Goal: Navigation & Orientation: Find specific page/section

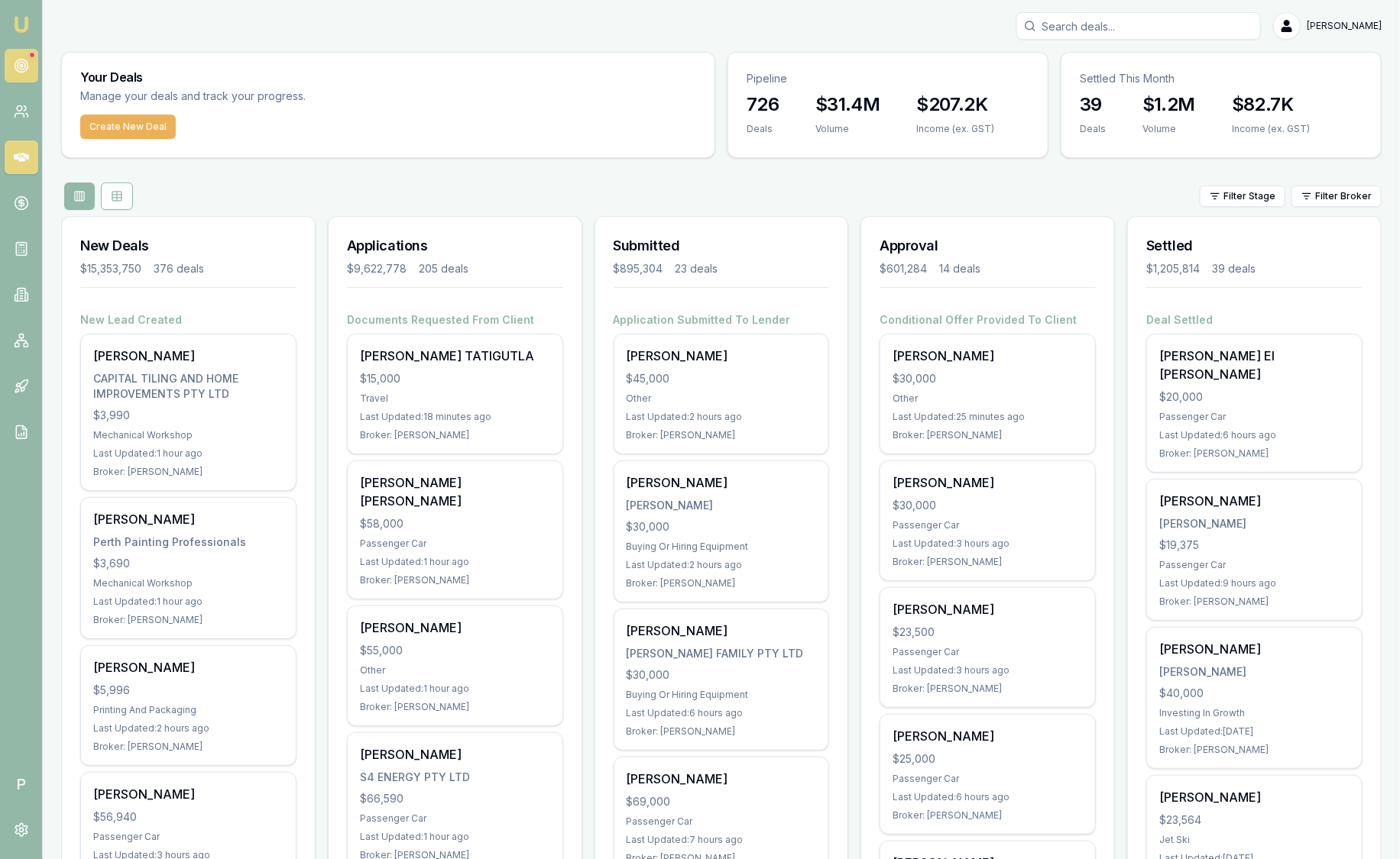
click at [21, 65] on icon at bounding box center [20, 65] width 15 height 15
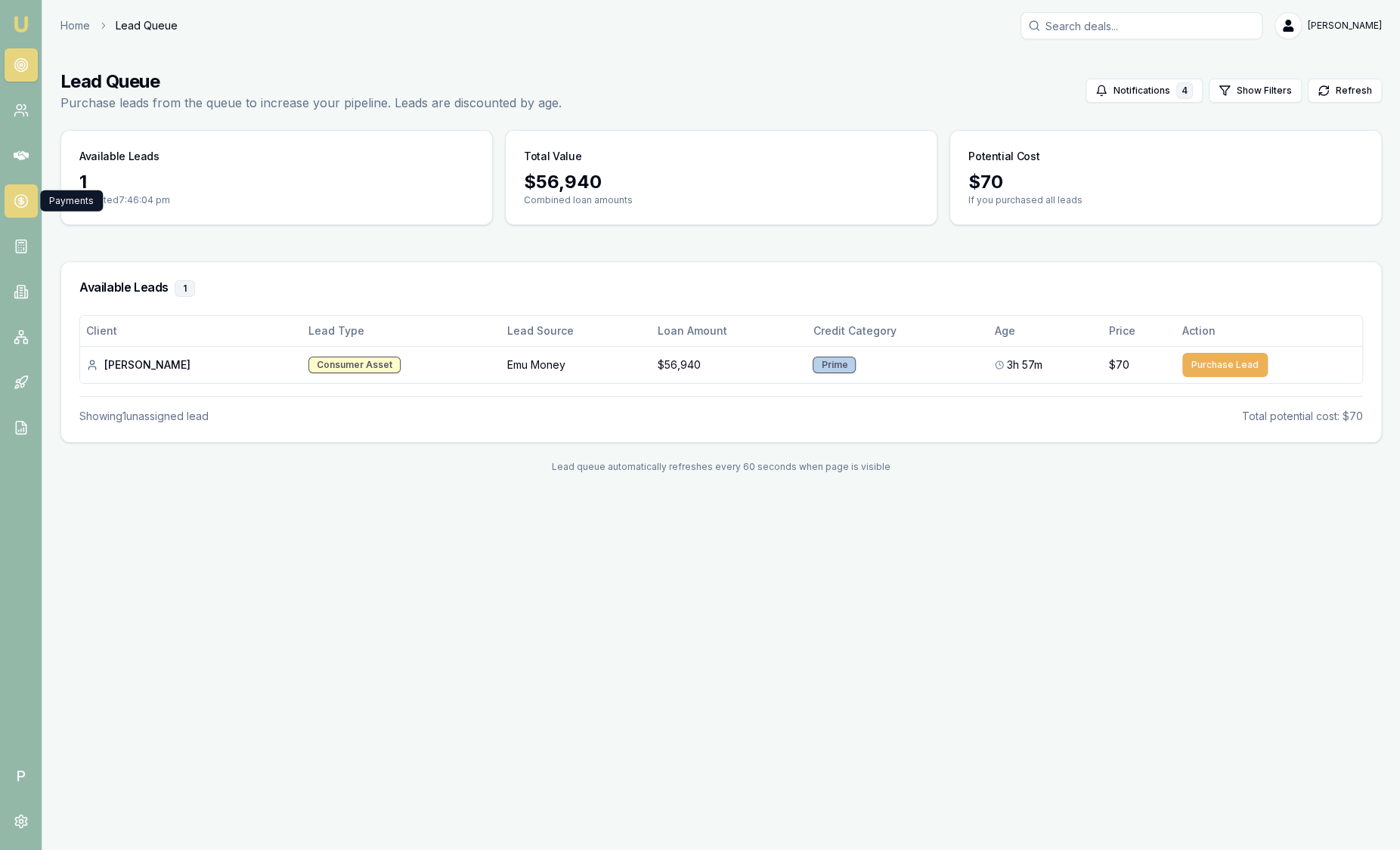
click at [18, 204] on icon at bounding box center [20, 200] width 15 height 15
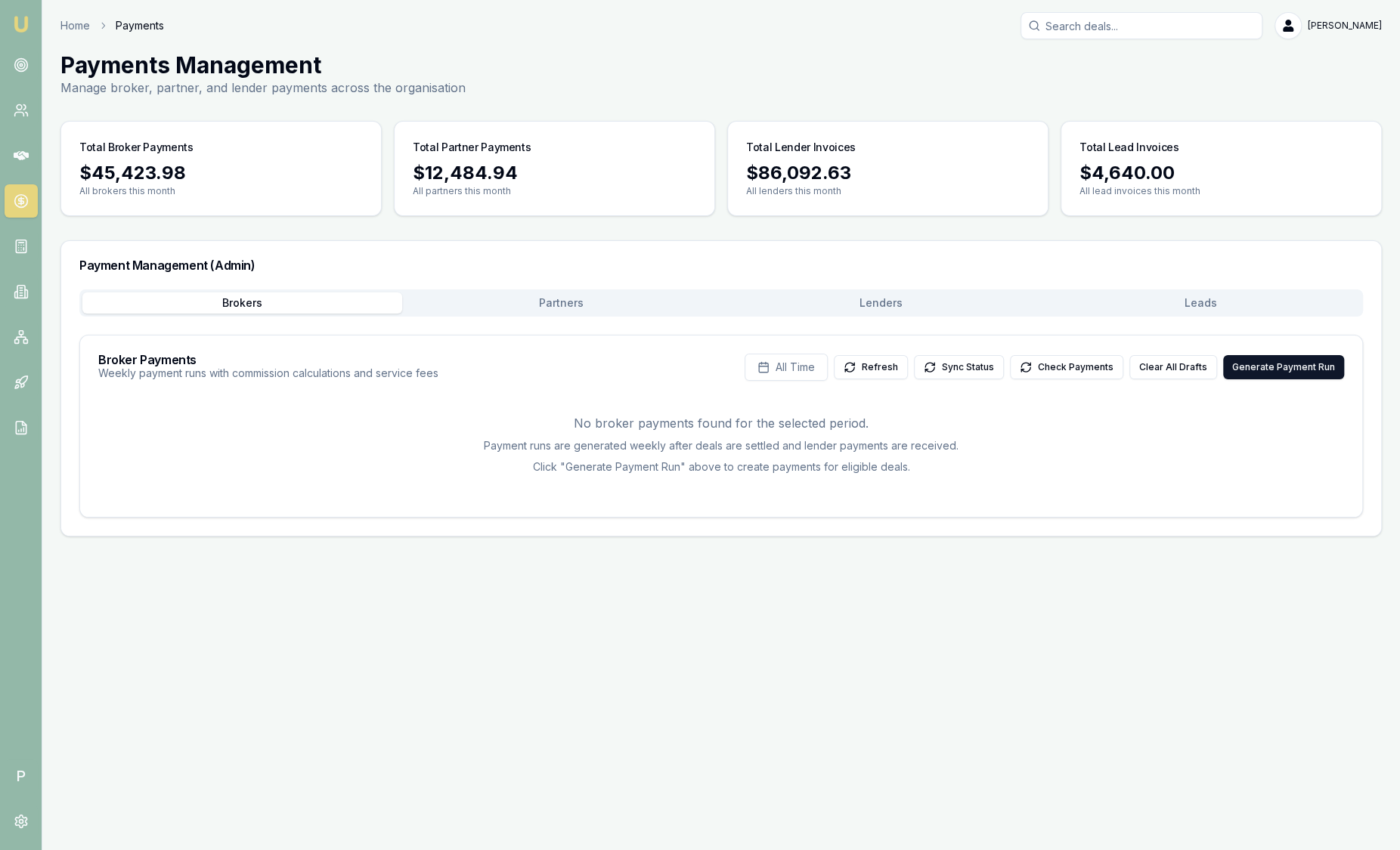
click at [1242, 307] on button "Leads" at bounding box center [1201, 303] width 320 height 21
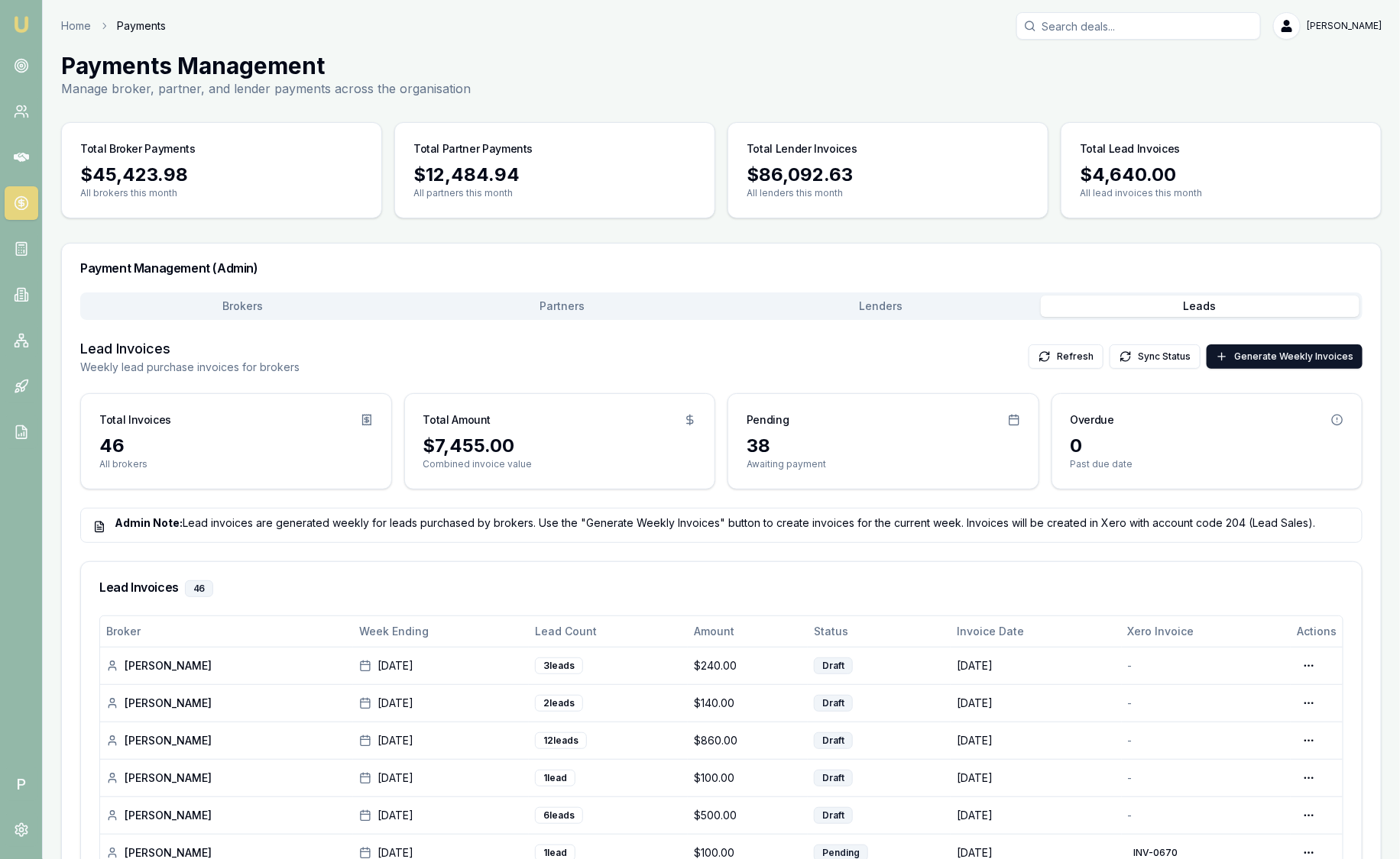
click at [17, 28] on img at bounding box center [21, 24] width 18 height 18
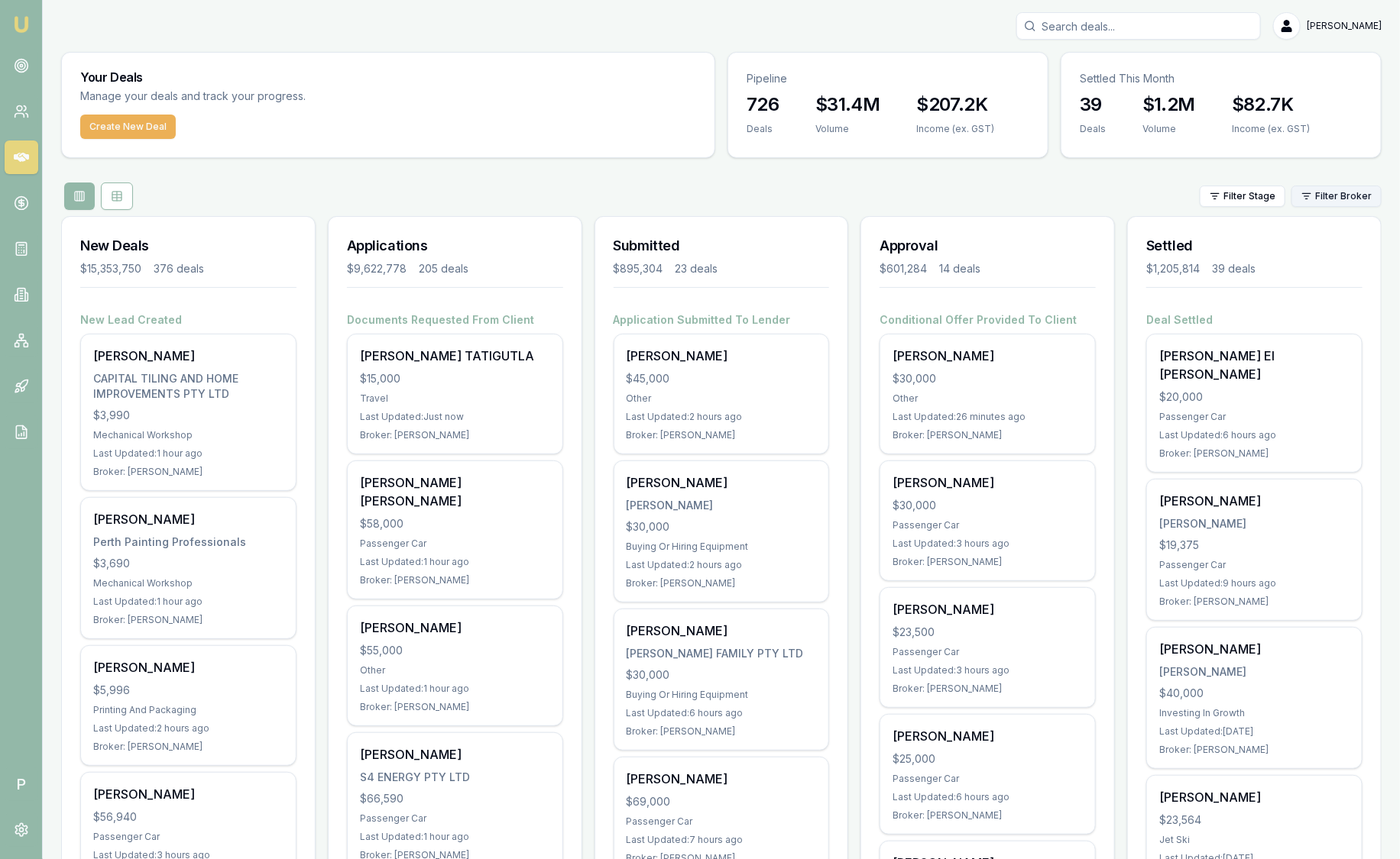
click at [1333, 195] on html "Emu Broker P Sam Crouch Toggle Menu Your Deals Manage your deals and track your…" at bounding box center [700, 430] width 1400 height 859
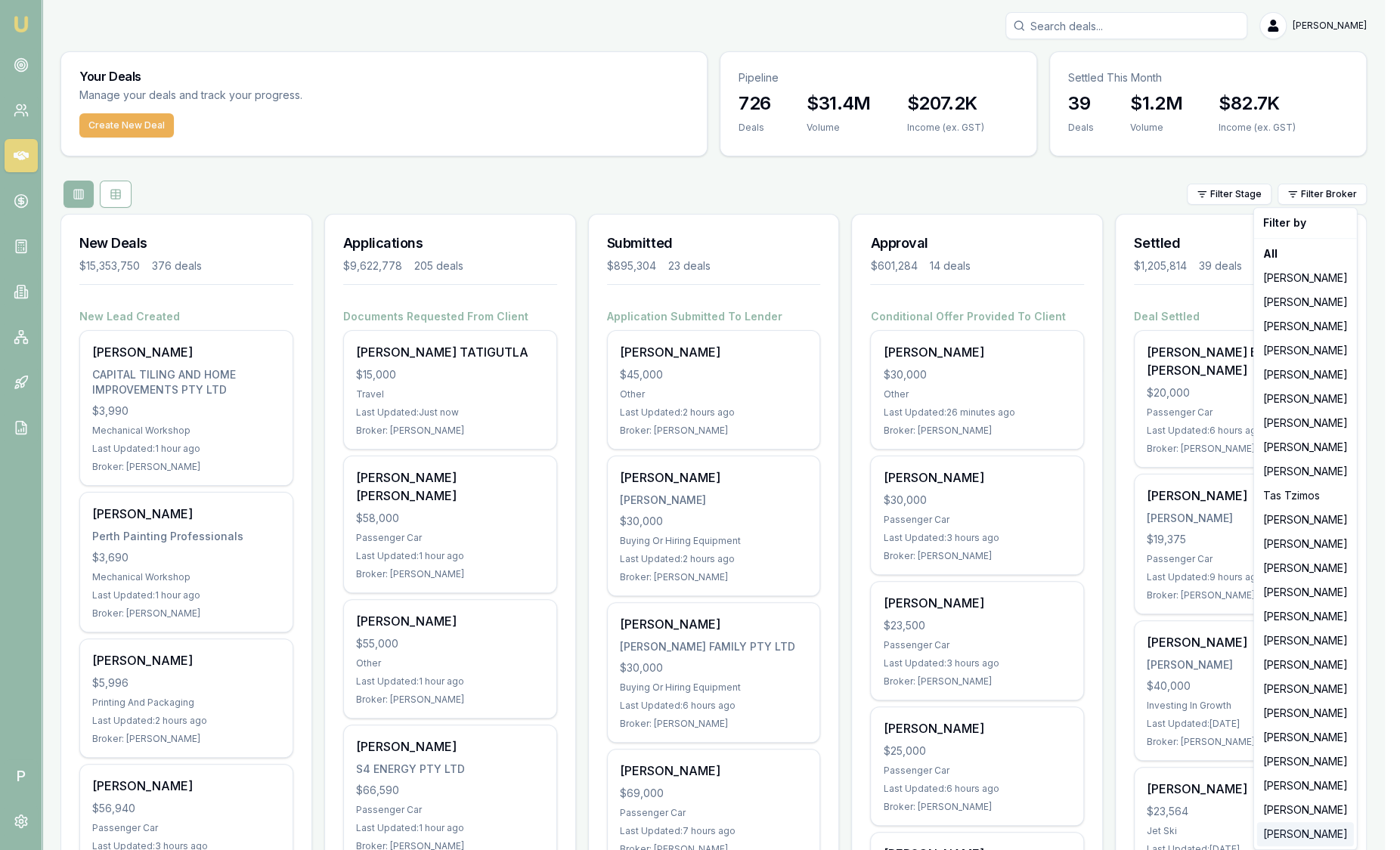
click at [1285, 831] on div "Ray Guan" at bounding box center [1306, 834] width 97 height 24
